Goal: Task Accomplishment & Management: Use online tool/utility

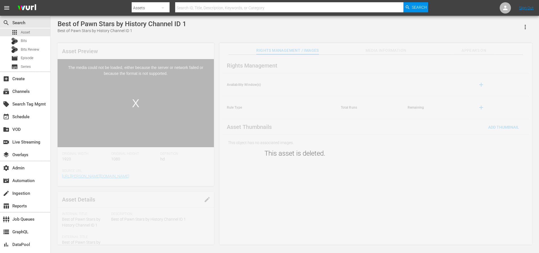
drag, startPoint x: 317, startPoint y: 20, endPoint x: 315, endPoint y: 23, distance: 3.4
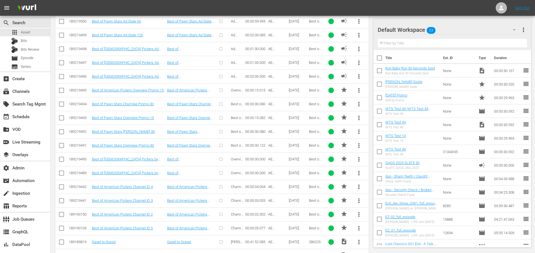
scroll to position [707, 0]
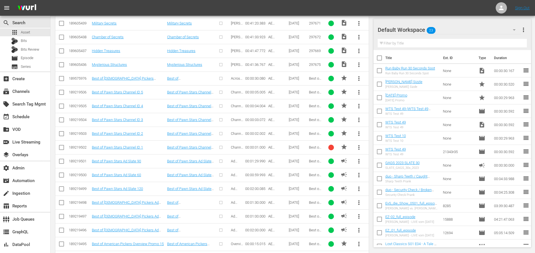
click at [142, 151] on td "Best of Pawn Stars Channel ID 1" at bounding box center [128, 147] width 75 height 14
click at [141, 148] on link "Best of Pawn Stars Channel ID 1" at bounding box center [117, 147] width 51 height 4
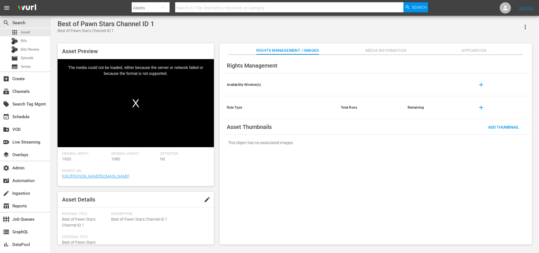
click at [303, 159] on div "Rights Management Availability Window(s) add Rule Type Total Runs Remaining add…" at bounding box center [376, 150] width 313 height 190
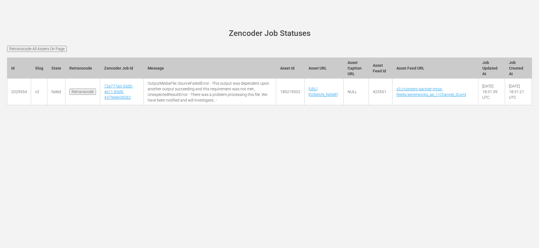
click at [272, 119] on div at bounding box center [270, 112] width 534 height 14
click at [218, 223] on div "wurl-scheduler.com site status Zencoder Job Statuses Retranscode All Assets On …" at bounding box center [269, 124] width 539 height 248
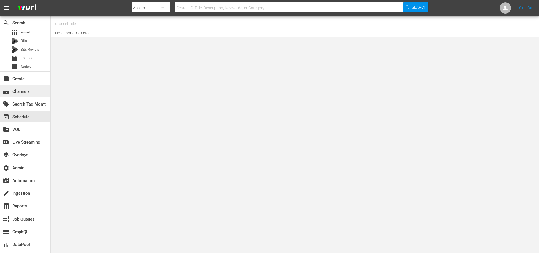
click at [26, 90] on div "subscriptions Channels" at bounding box center [15, 90] width 31 height 5
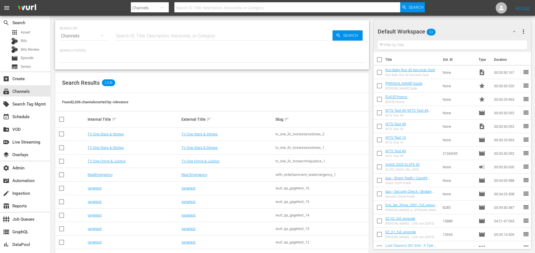
click at [159, 35] on input "text" at bounding box center [224, 35] width 218 height 13
type input "fanduel"
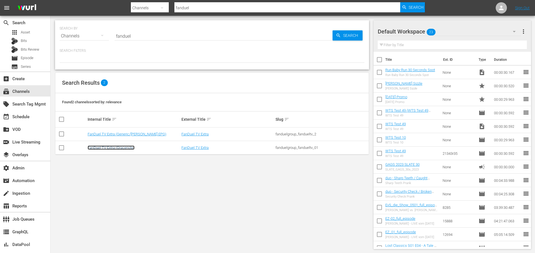
click at [105, 147] on link "FanDuel TV Extra (Gracenote)" at bounding box center [111, 147] width 47 height 4
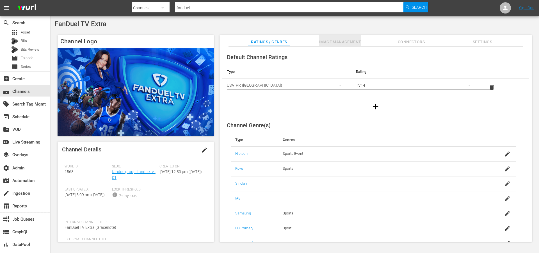
click at [343, 42] on span "Image Management" at bounding box center [340, 41] width 42 height 7
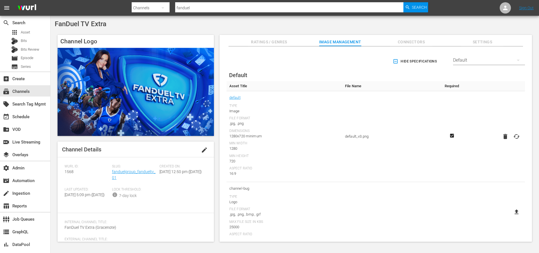
click at [452, 75] on div "Hide Specifications Select Streamer Default Default Asset Title File Name Requi…" at bounding box center [375, 213] width 307 height 328
click at [462, 63] on div "Default" at bounding box center [489, 60] width 72 height 16
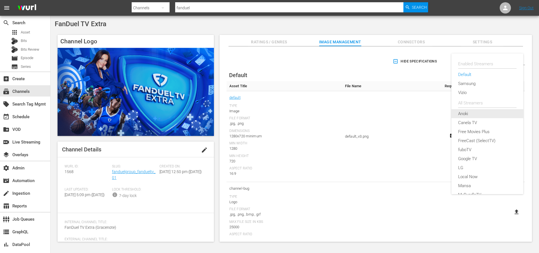
click at [464, 114] on div "Anoki" at bounding box center [487, 113] width 58 height 9
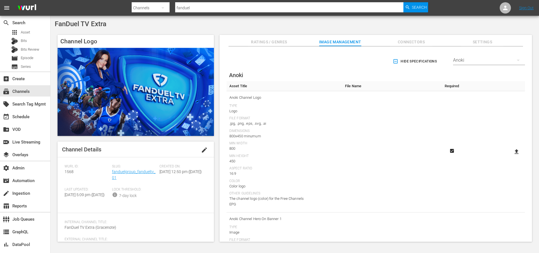
click at [397, 61] on span "Hide Specifications" at bounding box center [415, 61] width 43 height 6
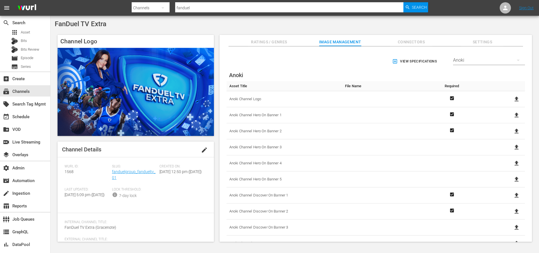
click at [339, 63] on div "View Specifications Select Streamer Anoki" at bounding box center [376, 61] width 299 height 16
click at [26, 117] on div "event_available Schedule" at bounding box center [15, 115] width 31 height 5
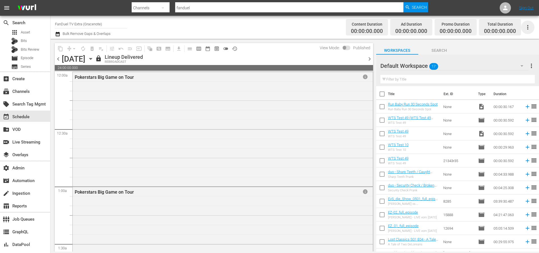
click at [529, 28] on icon "button" at bounding box center [528, 27] width 7 height 7
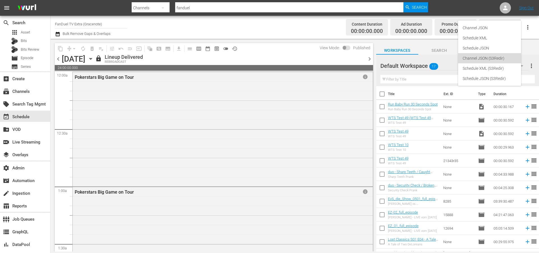
click at [487, 59] on div "Channel JSON (S3Redir)" at bounding box center [490, 58] width 54 height 10
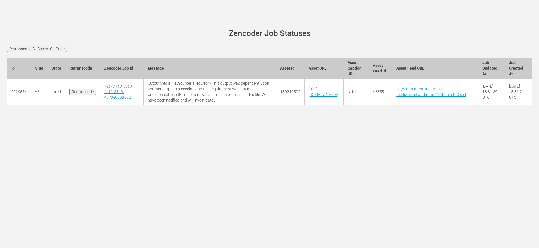
click at [188, 31] on h1 "Zencoder Job Statuses" at bounding box center [270, 33] width 510 height 9
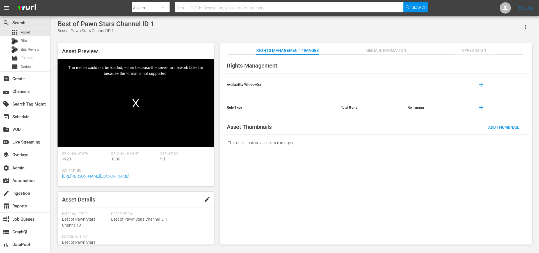
click at [114, 175] on span "[URL][PERSON_NAME][DOMAIN_NAME]" at bounding box center [134, 176] width 145 height 6
click at [76, 220] on span "189219502" at bounding box center [72, 220] width 20 height 4
click at [121, 237] on span "423551" at bounding box center [117, 237] width 13 height 4
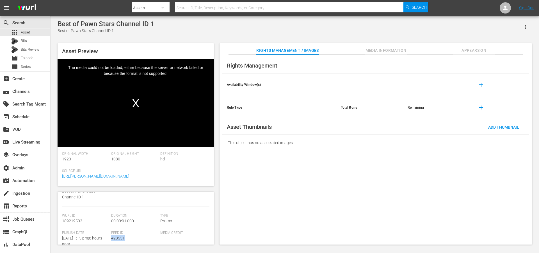
click at [121, 237] on span "423551" at bounding box center [117, 237] width 13 height 4
copy span "423551"
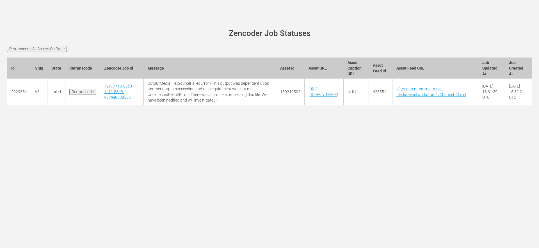
scroll to position [0, 38]
click at [131, 194] on div "wurl-scheduler.com site status Zencoder Job Statuses Retranscode All Assets On …" at bounding box center [269, 124] width 539 height 248
click at [134, 193] on div "wurl-scheduler.com site status Zencoder Job Statuses Retranscode All Assets On …" at bounding box center [269, 124] width 539 height 248
click at [81, 95] on input "Retranscode" at bounding box center [82, 92] width 27 height 6
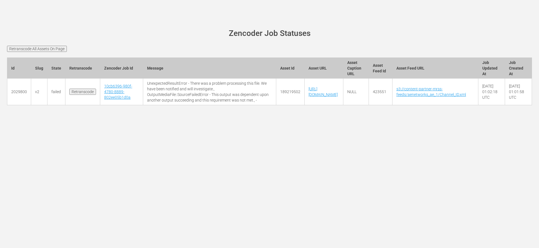
click at [180, 222] on div "wurl-scheduler.com site status Zencoder Job Statuses Retranscode All Assets On …" at bounding box center [269, 124] width 539 height 248
click at [120, 217] on div "wurl-scheduler.com site status Zencoder Job Statuses Retranscode All Assets On …" at bounding box center [269, 124] width 539 height 248
click at [111, 100] on link "10cb6396-980f-4780-8889-802ee05b1d0a" at bounding box center [118, 92] width 28 height 16
click at [113, 103] on td "10cb6396-980f-4780-8889-802ee05b1d0a" at bounding box center [121, 92] width 43 height 27
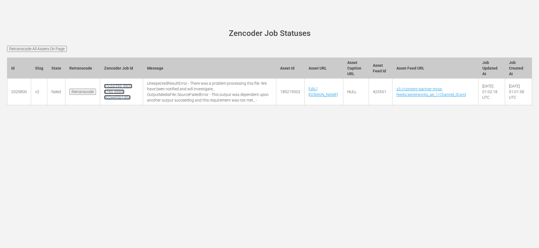
click at [118, 98] on link "10cb6396-980f-4780-8889-802ee05b1d0a" at bounding box center [118, 92] width 28 height 16
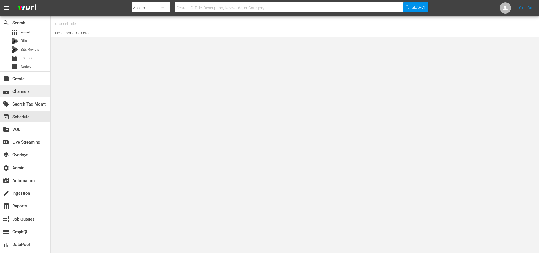
click at [27, 89] on div "subscriptions Channels" at bounding box center [15, 90] width 31 height 5
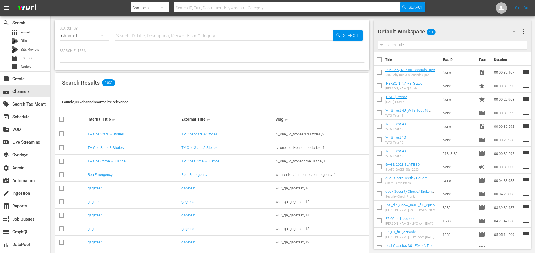
click at [158, 33] on input "text" at bounding box center [224, 35] width 218 height 13
type input "stadium"
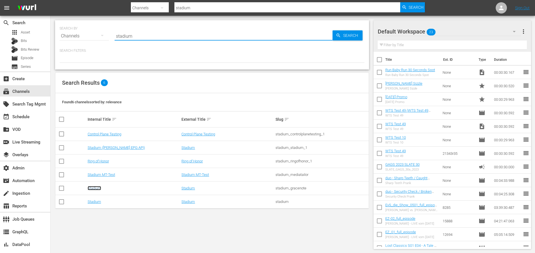
click at [95, 189] on link "Stadium" at bounding box center [94, 188] width 13 height 4
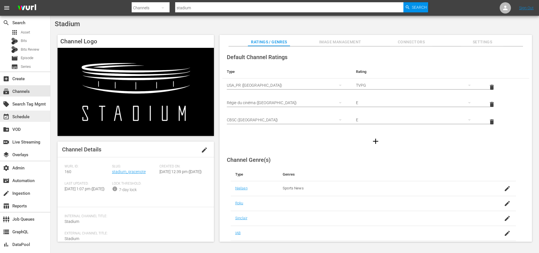
click at [17, 115] on div "event_available Schedule" at bounding box center [15, 115] width 31 height 5
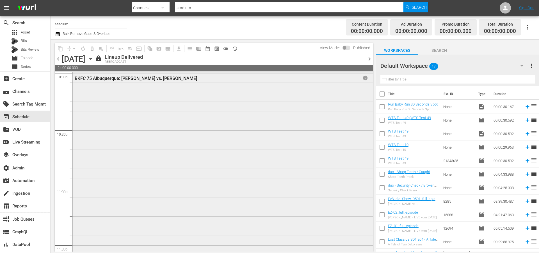
scroll to position [2522, 0]
click at [371, 60] on span "chevron_right" at bounding box center [369, 58] width 7 height 7
